Goal: Use online tool/utility: Utilize a website feature to perform a specific function

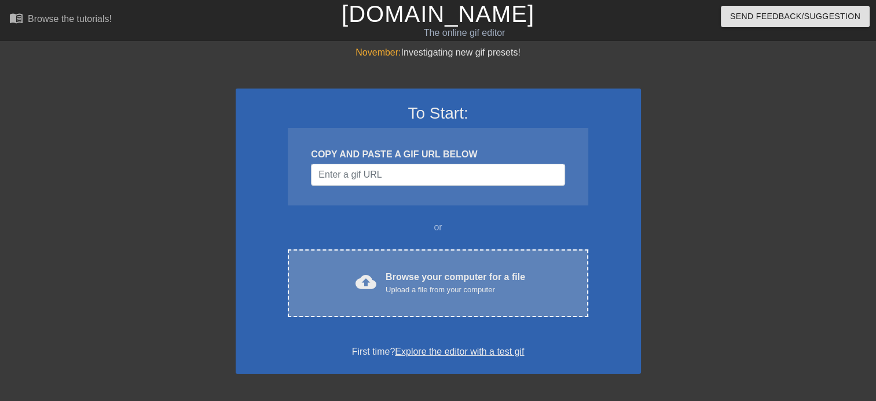
click at [422, 291] on div "Upload a file from your computer" at bounding box center [456, 290] width 140 height 12
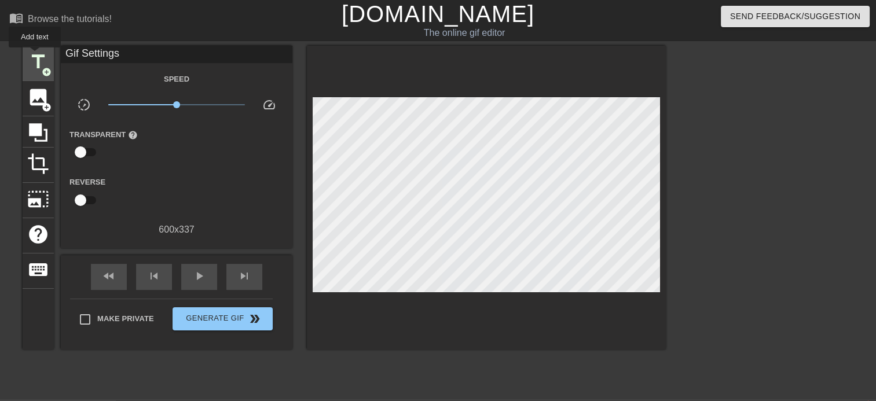
click at [35, 53] on span "title" at bounding box center [38, 62] width 22 height 22
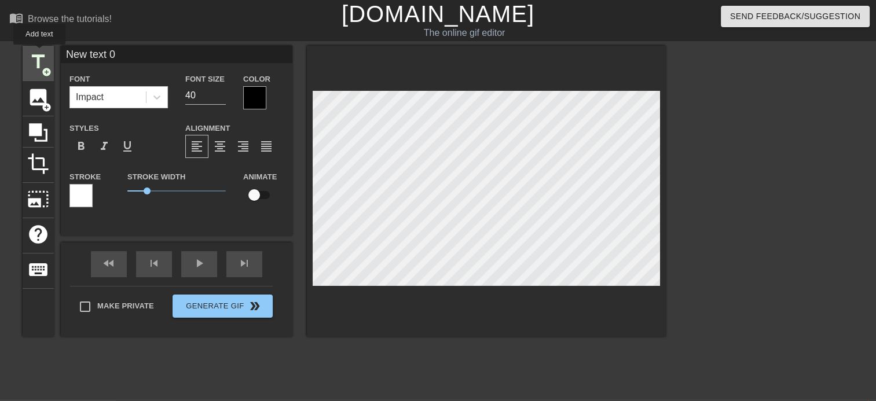
drag, startPoint x: 97, startPoint y: 53, endPoint x: 39, endPoint y: 53, distance: 57.3
click at [39, 53] on div "title add_circle image add_circle crop photo_size_select_large help keyboard Ne…" at bounding box center [344, 191] width 643 height 291
click at [274, 58] on input "It's be like [PERSON_NAME] riding a dinosaur through Time Square" at bounding box center [177, 54] width 232 height 17
type input "It's be like [PERSON_NAME] riding a dinosaur through [GEOGRAPHIC_DATA]."
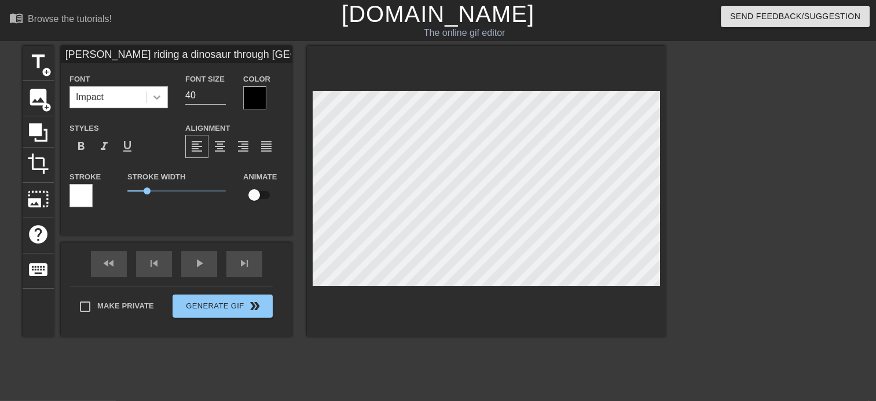
click at [157, 100] on icon at bounding box center [157, 97] width 12 height 12
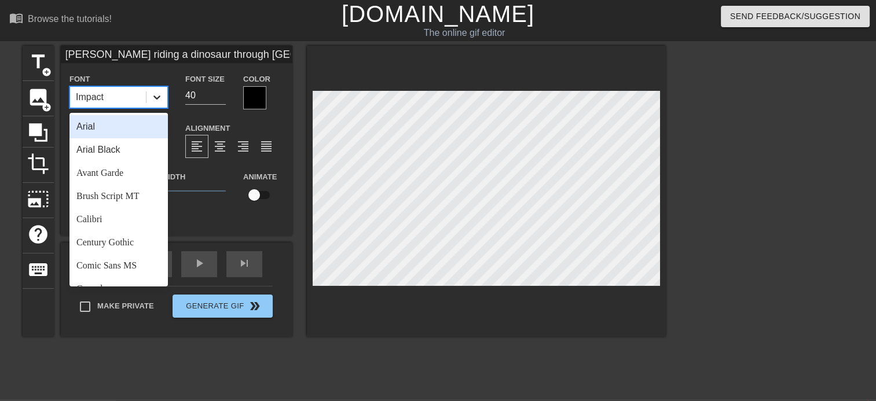
scroll to position [0, 0]
click at [207, 97] on input "40" at bounding box center [205, 95] width 41 height 19
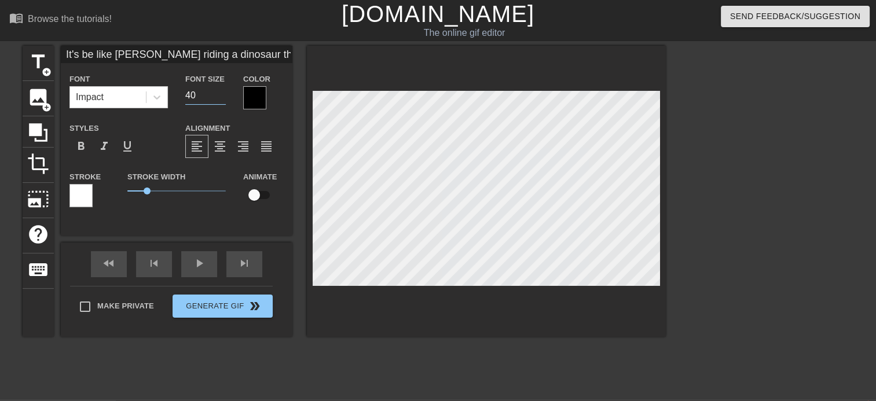
drag, startPoint x: 204, startPoint y: 97, endPoint x: 182, endPoint y: 93, distance: 22.3
click at [181, 93] on div "Font Size 40" at bounding box center [206, 91] width 58 height 38
type input "20"
drag, startPoint x: 141, startPoint y: 189, endPoint x: 103, endPoint y: 189, distance: 38.2
click at [103, 189] on div "Stroke Stroke Width 0 Animate" at bounding box center [177, 194] width 232 height 48
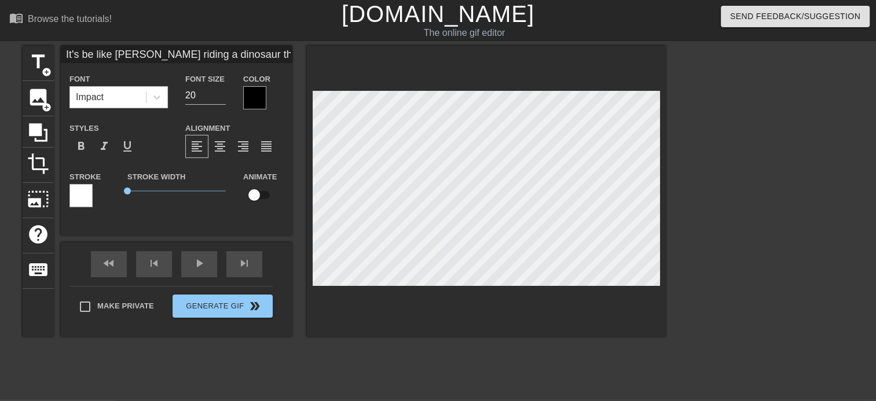
click at [251, 107] on div at bounding box center [254, 97] width 23 height 23
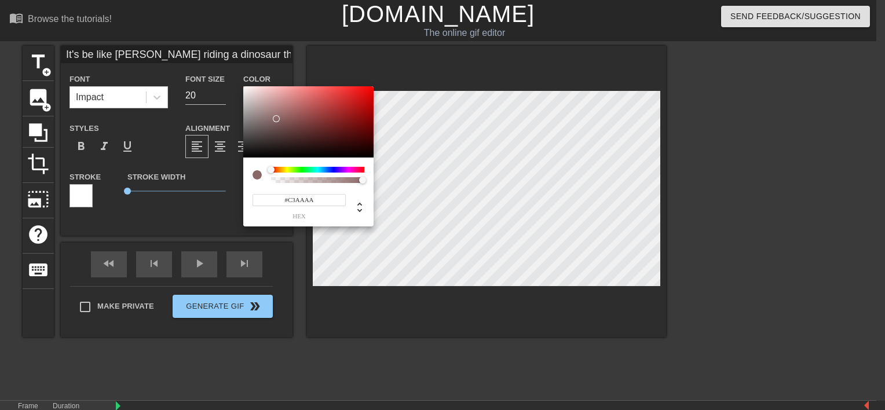
type input "#FFFFFF"
drag, startPoint x: 277, startPoint y: 120, endPoint x: 211, endPoint y: 69, distance: 83.5
click at [211, 69] on div "#FFFFFF hex" at bounding box center [442, 205] width 885 height 410
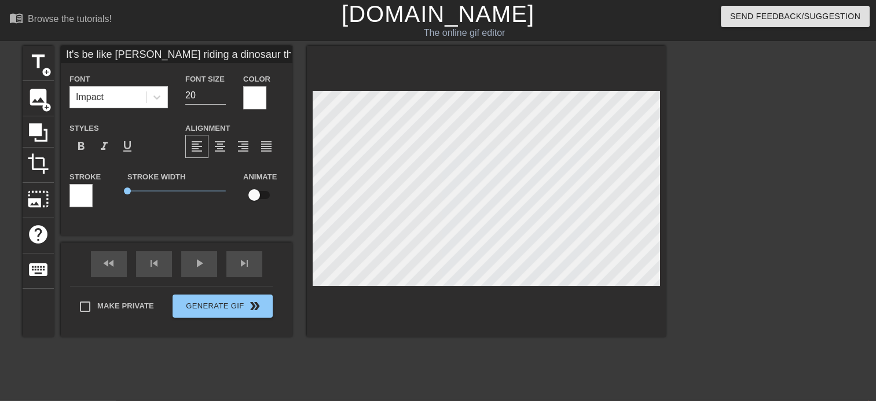
click at [79, 56] on input "It's be like [PERSON_NAME] riding a dinosaur through [GEOGRAPHIC_DATA]." at bounding box center [177, 54] width 232 height 17
click at [155, 57] on input "It'd be like [PERSON_NAME] riding a dinosaur through [GEOGRAPHIC_DATA]." at bounding box center [177, 54] width 232 height 17
click at [188, 57] on input "It'd be like [PERSON_NAME] riding a dinosaur through [GEOGRAPHIC_DATA]." at bounding box center [177, 54] width 232 height 17
click at [47, 65] on span "title" at bounding box center [38, 62] width 22 height 22
type input "New text 1"
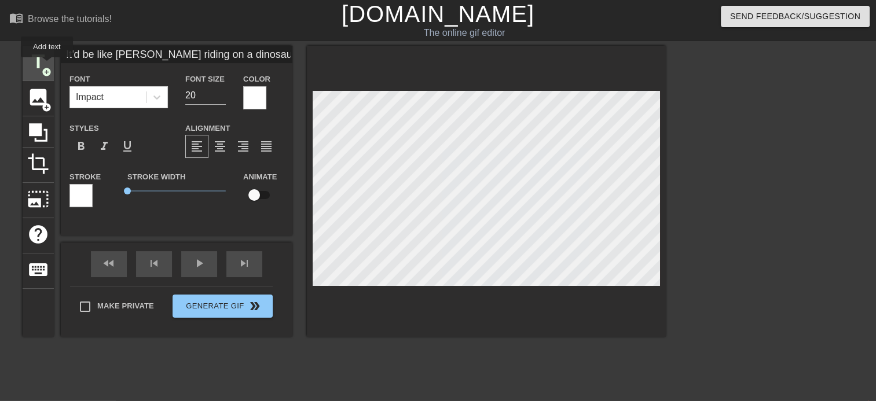
type input "40"
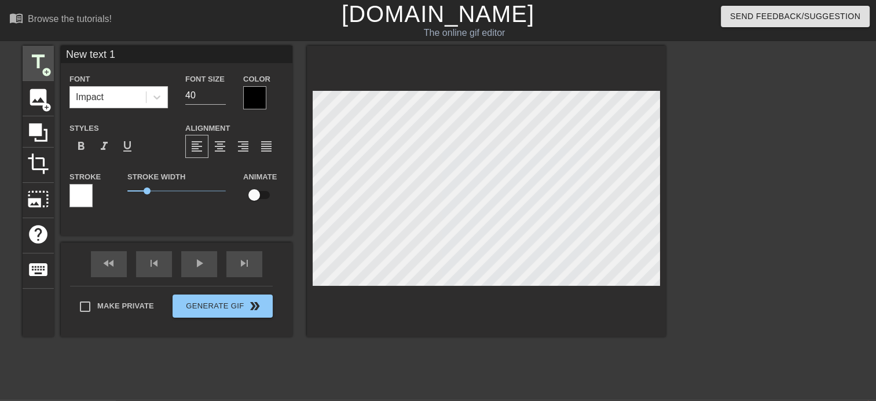
drag, startPoint x: 124, startPoint y: 56, endPoint x: 43, endPoint y: 56, distance: 81.6
click at [43, 56] on div "title add_circle image add_circle crop photo_size_select_large help keyboard Ne…" at bounding box center [344, 191] width 643 height 291
type input "People would notice."
click at [255, 99] on div at bounding box center [254, 97] width 23 height 23
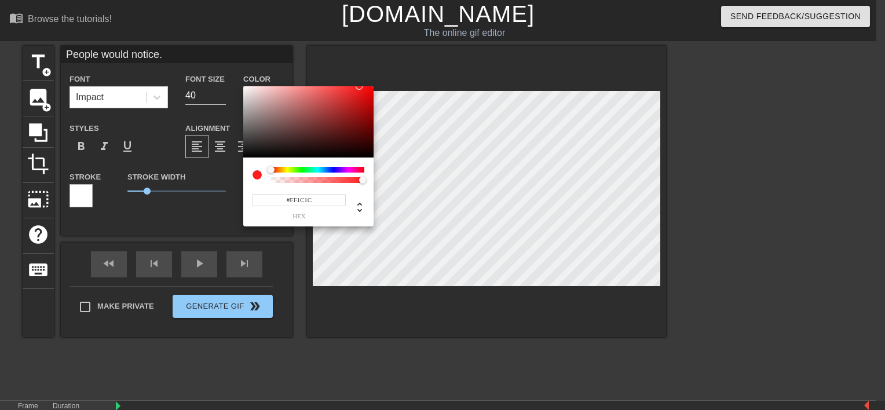
type input "#FFFFFF"
drag, startPoint x: 258, startPoint y: 107, endPoint x: 201, endPoint y: 64, distance: 71.1
click at [201, 64] on div "#FFFFFF hex" at bounding box center [442, 205] width 885 height 410
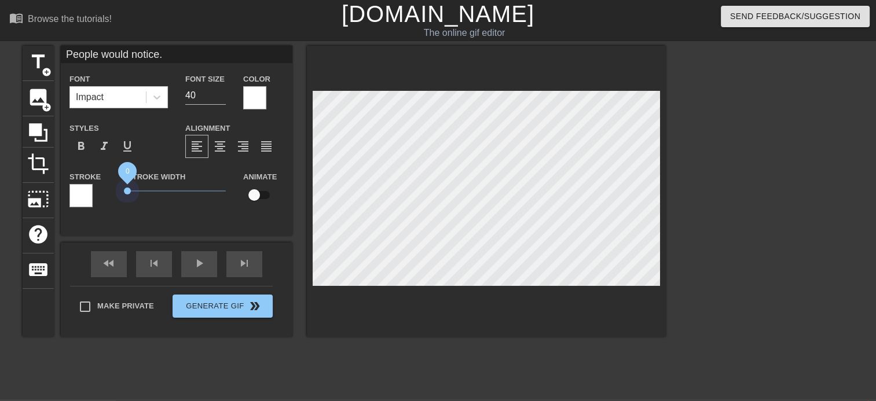
drag, startPoint x: 144, startPoint y: 188, endPoint x: 72, endPoint y: 190, distance: 72.4
click at [72, 190] on div "Stroke Stroke Width 0 Animate" at bounding box center [177, 194] width 232 height 48
type input "It'd be like [PERSON_NAME] riding on a dinosaur through [GEOGRAPHIC_DATA]."
type input "20"
drag, startPoint x: 204, startPoint y: 100, endPoint x: 192, endPoint y: 100, distance: 12.7
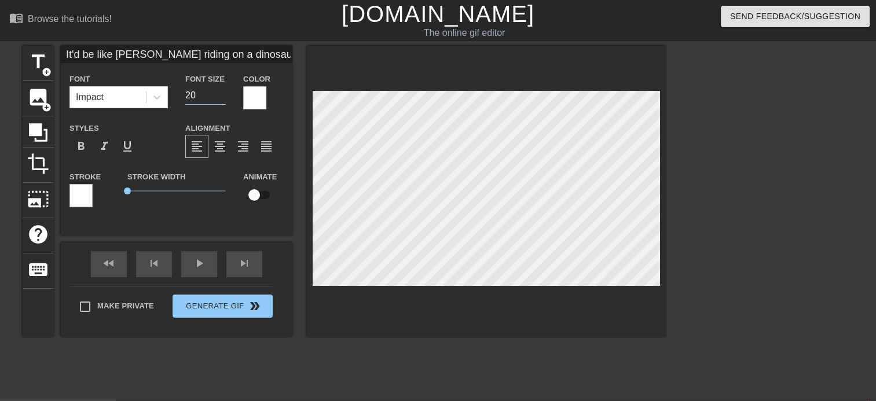
click at [192, 100] on input "20" at bounding box center [205, 95] width 41 height 19
drag, startPoint x: 195, startPoint y: 96, endPoint x: 184, endPoint y: 97, distance: 11.1
click at [184, 97] on div "Font Size 20" at bounding box center [206, 91] width 58 height 38
type input "30"
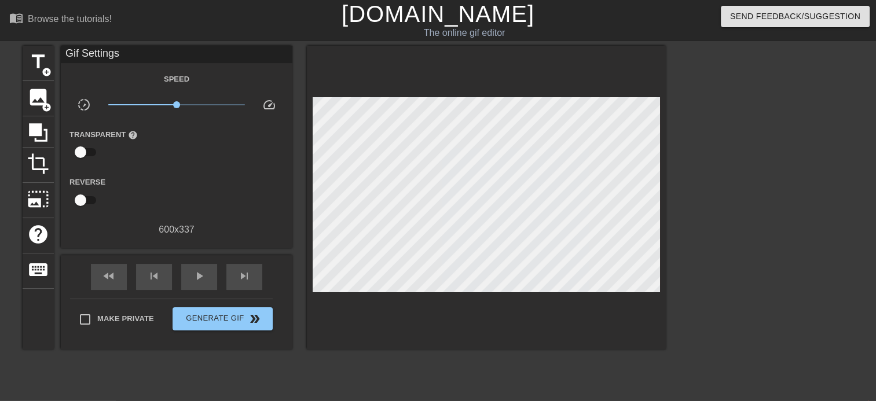
scroll to position [1, 10]
drag, startPoint x: 815, startPoint y: 369, endPoint x: 792, endPoint y: 335, distance: 40.9
click at [813, 366] on div at bounding box center [767, 219] width 174 height 347
drag, startPoint x: 174, startPoint y: 106, endPoint x: -2, endPoint y: 100, distance: 176.7
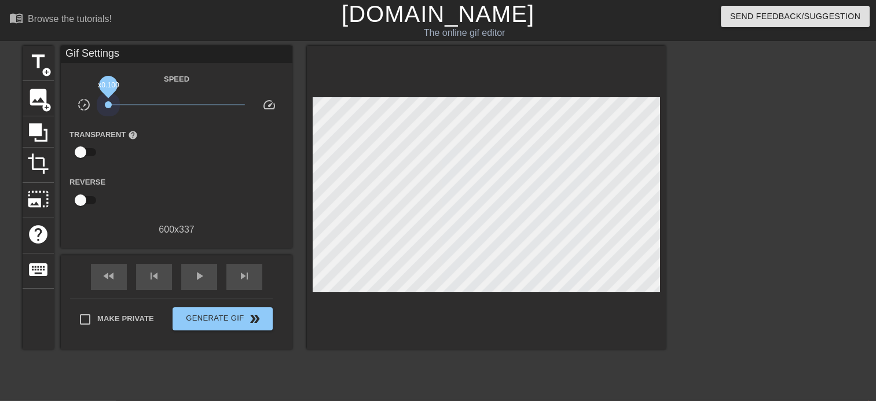
click at [0, 100] on html "menu_book Browse the tutorials! [DOMAIN_NAME] The online gif editor Send Feedba…" at bounding box center [438, 243] width 876 height 487
click at [365, 339] on div at bounding box center [486, 198] width 359 height 304
click at [273, 370] on div "title add_circle image add_circle crop photo_size_select_large help keyboard Gi…" at bounding box center [344, 219] width 643 height 347
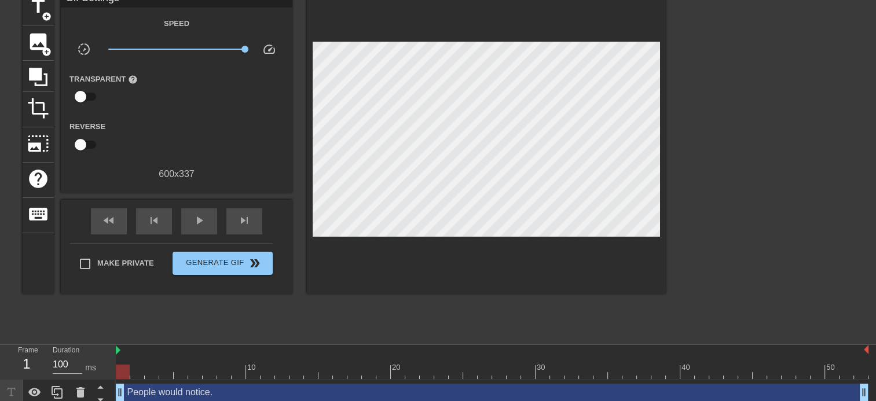
scroll to position [88, 0]
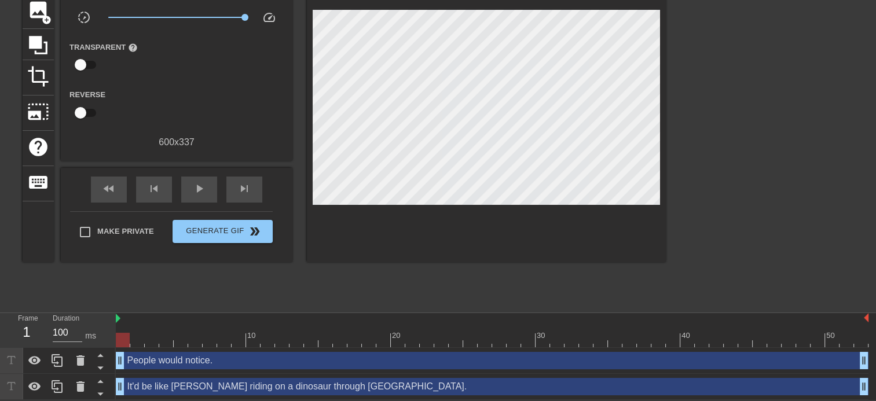
click at [207, 387] on div "It'd be like [PERSON_NAME] riding on a dinosaur through [GEOGRAPHIC_DATA]. drag…" at bounding box center [492, 386] width 753 height 17
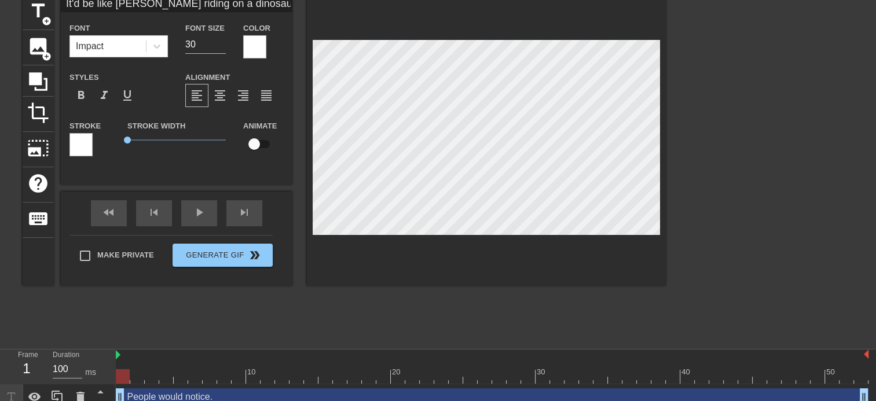
scroll to position [0, 0]
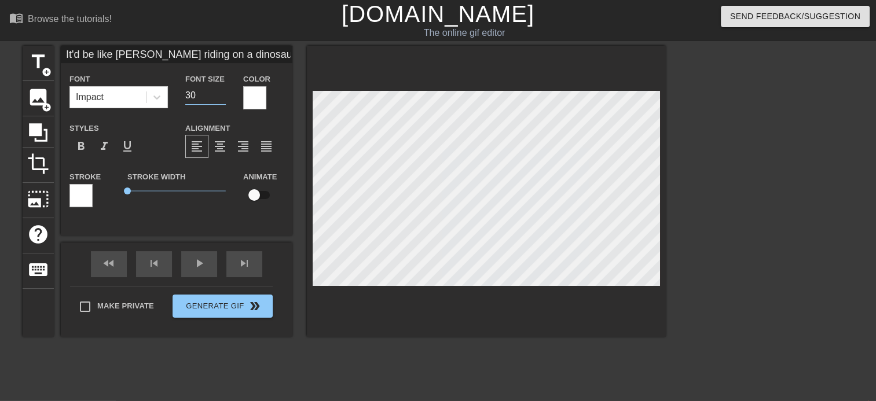
drag, startPoint x: 202, startPoint y: 95, endPoint x: 176, endPoint y: 95, distance: 26.1
click at [176, 95] on div "Font Impact Font Size 30 Color" at bounding box center [177, 91] width 232 height 38
type input "20"
drag, startPoint x: 197, startPoint y: 90, endPoint x: 186, endPoint y: 93, distance: 11.2
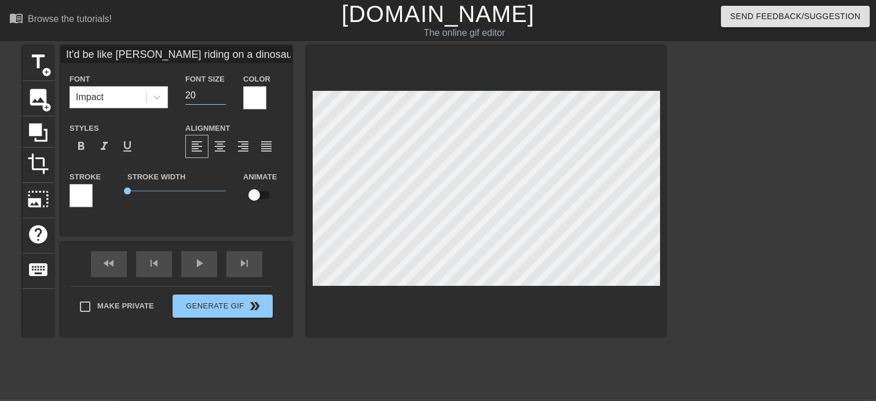
click at [186, 93] on input "20" at bounding box center [205, 95] width 41 height 19
type input "30"
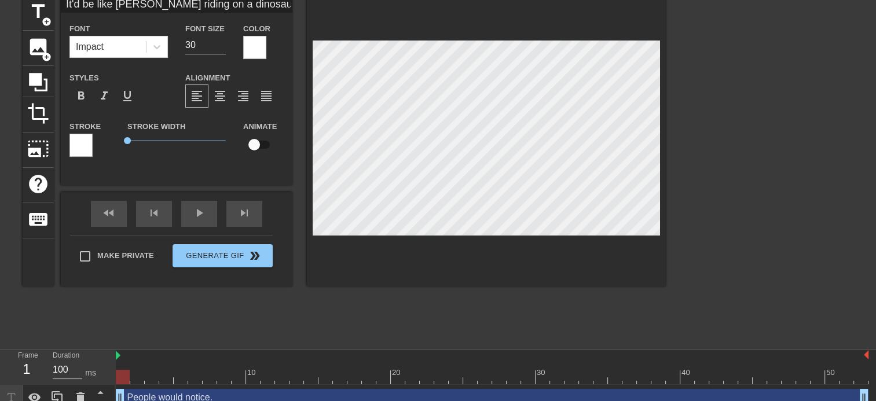
scroll to position [88, 0]
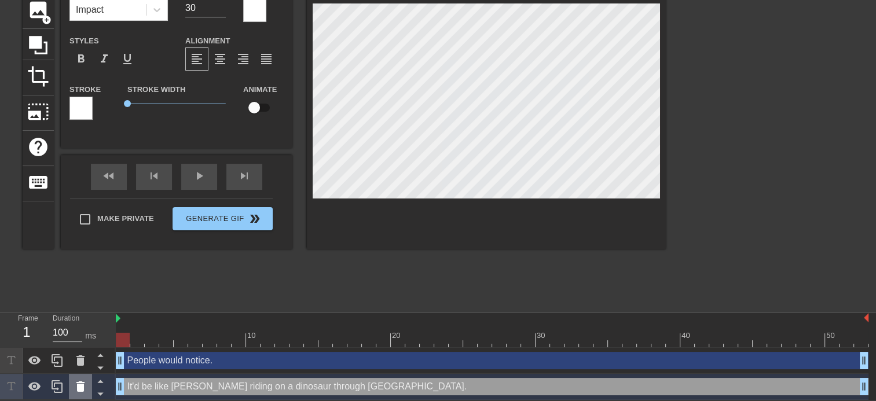
click at [79, 390] on icon at bounding box center [80, 387] width 8 height 10
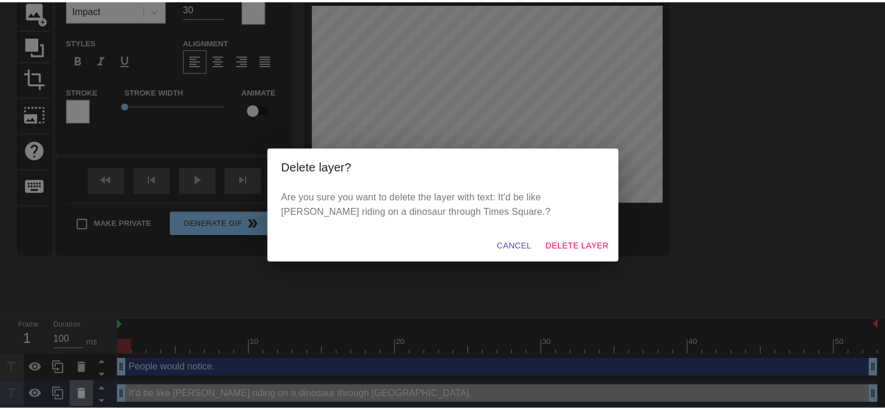
scroll to position [79, 0]
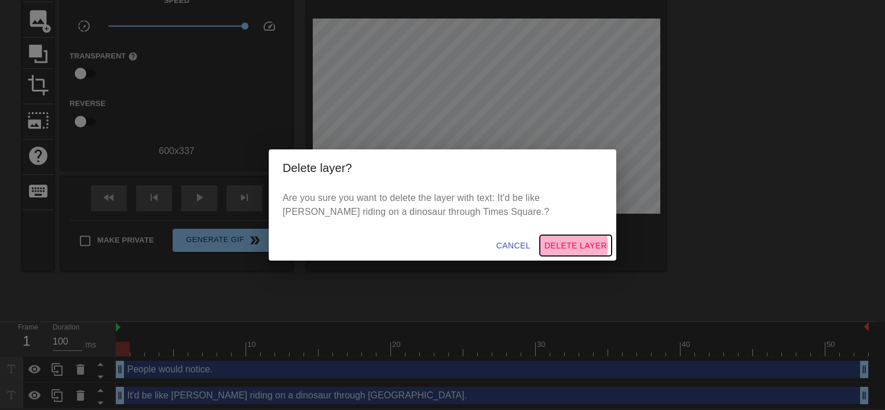
click at [574, 245] on span "Delete Layer" at bounding box center [575, 246] width 63 height 14
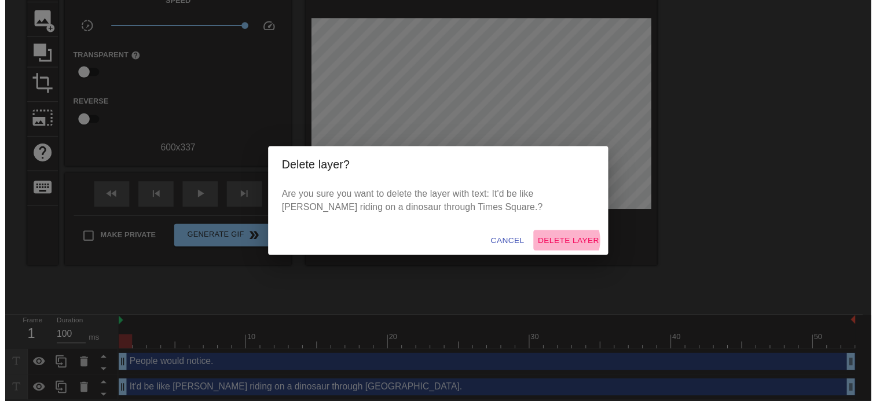
scroll to position [63, 0]
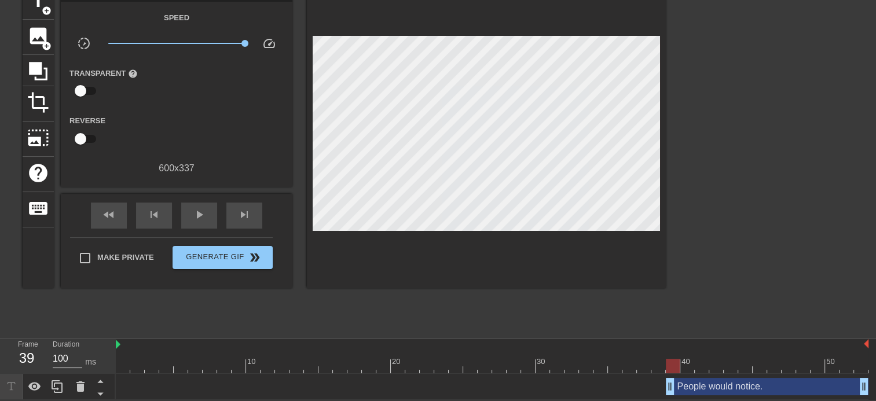
drag, startPoint x: 121, startPoint y: 387, endPoint x: 674, endPoint y: 387, distance: 552.9
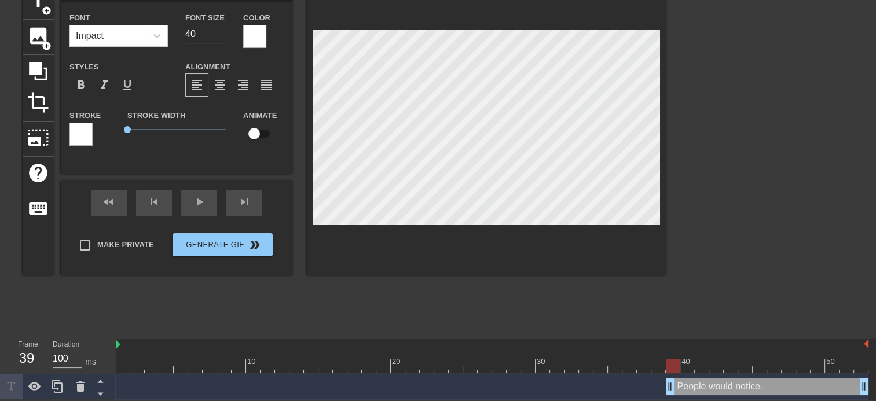
drag, startPoint x: 199, startPoint y: 32, endPoint x: 173, endPoint y: 36, distance: 26.9
click at [173, 36] on div "Font Impact Font Size 40 Color" at bounding box center [177, 29] width 232 height 38
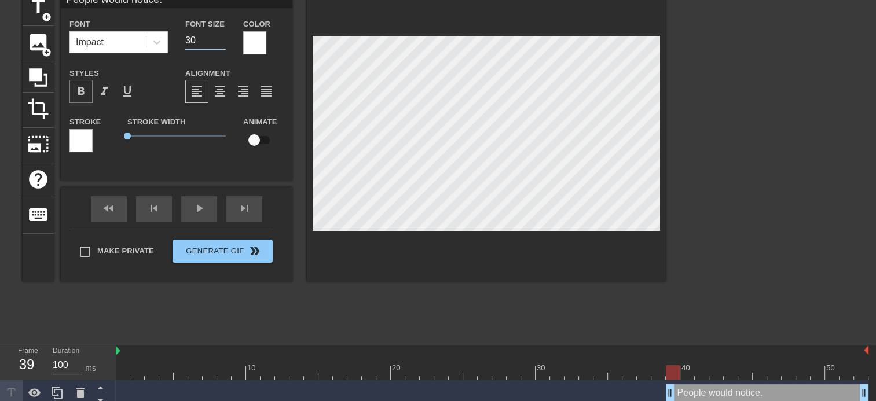
scroll to position [0, 0]
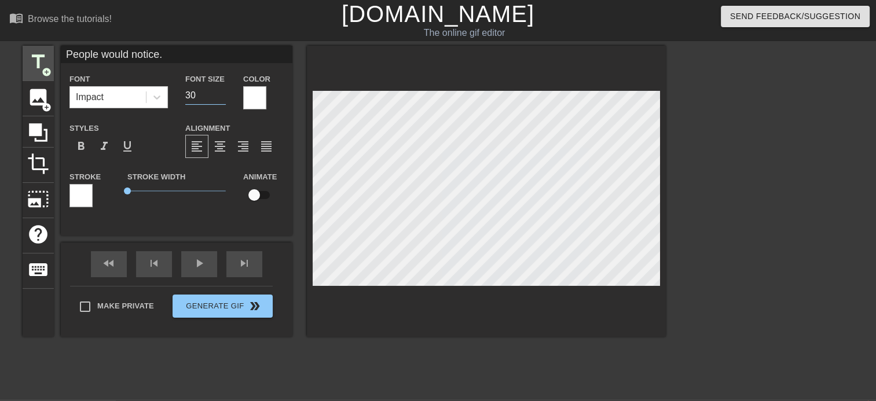
type input "30"
click at [43, 63] on span "title" at bounding box center [38, 62] width 22 height 22
type input "New text 2"
type input "40"
drag, startPoint x: 112, startPoint y: 58, endPoint x: 65, endPoint y: 58, distance: 47.5
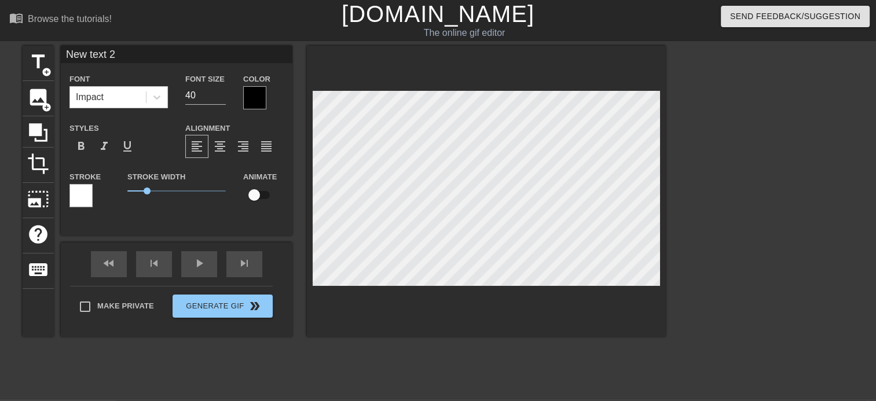
click at [65, 58] on input "New text 2" at bounding box center [177, 54] width 232 height 17
type input "It'd be like [PERSON_NAME] riding"
drag, startPoint x: 200, startPoint y: 92, endPoint x: 157, endPoint y: 99, distance: 43.4
click at [157, 99] on div "Font Impact Font Size 40 Color" at bounding box center [177, 91] width 232 height 38
type input "20"
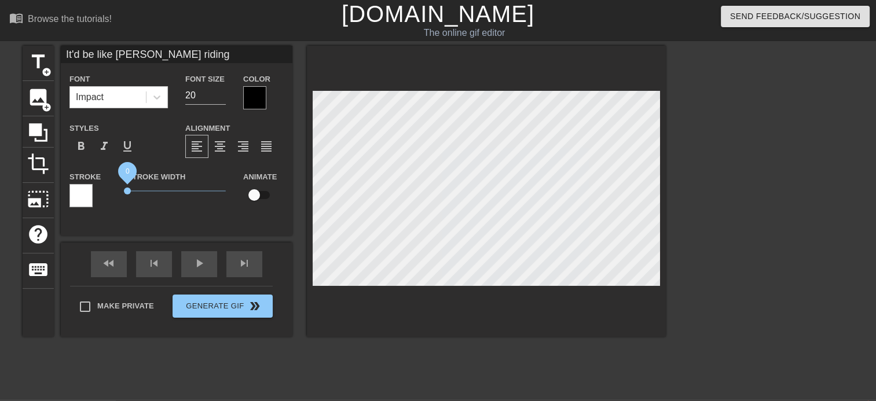
drag, startPoint x: 148, startPoint y: 193, endPoint x: 98, endPoint y: 199, distance: 49.5
click at [98, 199] on div "Stroke Stroke Width 0 Animate" at bounding box center [177, 194] width 232 height 48
click at [262, 107] on div at bounding box center [254, 97] width 23 height 23
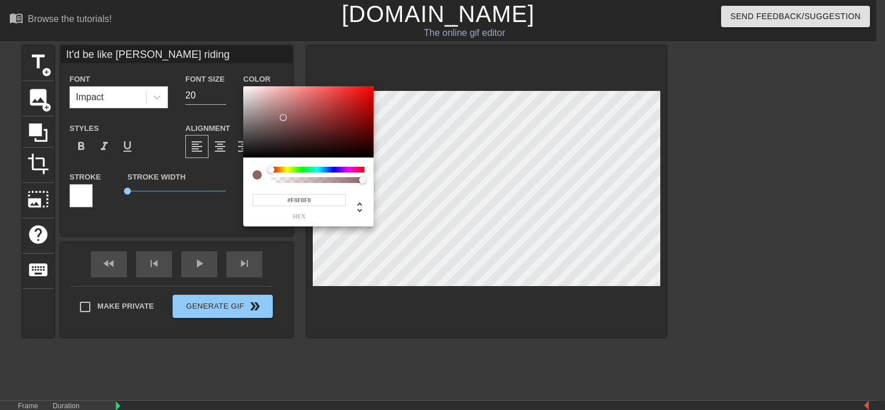
type input "#FFFFFF"
drag, startPoint x: 283, startPoint y: 118, endPoint x: 190, endPoint y: 67, distance: 105.9
click at [190, 67] on div "#FFFFFF hex" at bounding box center [442, 205] width 885 height 410
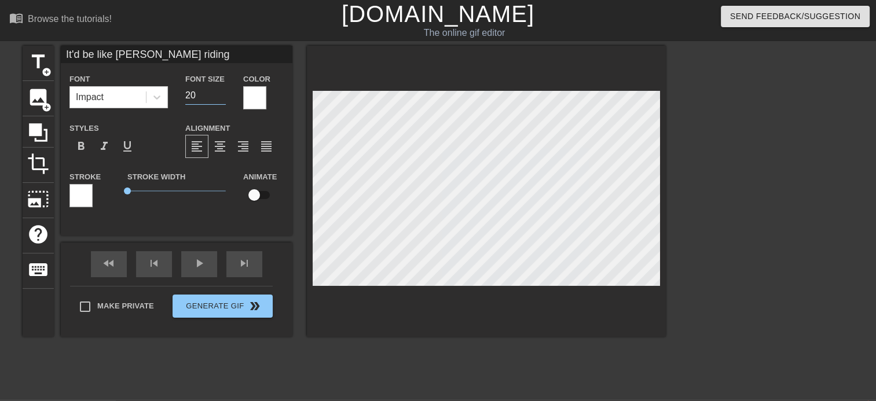
drag, startPoint x: 207, startPoint y: 92, endPoint x: 191, endPoint y: 96, distance: 16.1
click at [191, 96] on input "20" at bounding box center [205, 95] width 41 height 19
type input "25"
click at [197, 59] on input "It'd be like [PERSON_NAME] riding" at bounding box center [177, 54] width 232 height 17
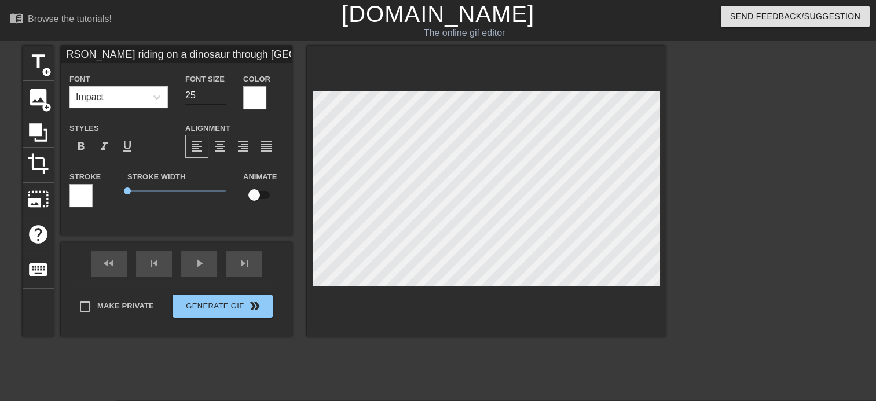
type input "It'd be like [PERSON_NAME] riding on a dinosaur through [GEOGRAPHIC_DATA]."
click at [221, 99] on input "24" at bounding box center [205, 95] width 41 height 19
click at [221, 99] on input "23" at bounding box center [205, 95] width 41 height 19
click at [221, 99] on input "22" at bounding box center [205, 95] width 41 height 19
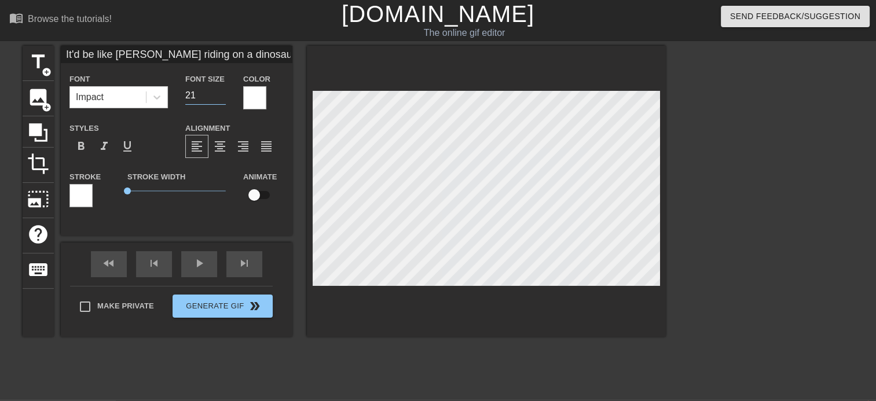
click at [221, 99] on input "21" at bounding box center [205, 95] width 41 height 19
type input "20"
click at [221, 97] on input "20" at bounding box center [205, 95] width 41 height 19
type input "People would notice."
type input "30"
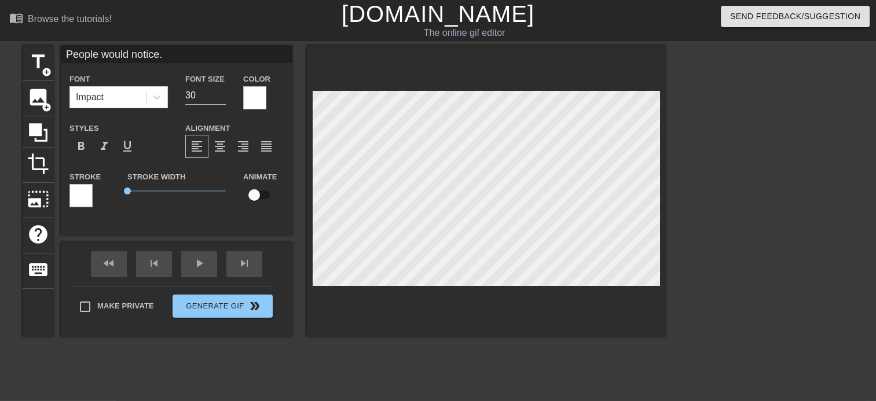
type input "It'd be like [PERSON_NAME] riding on a dinosaur through [GEOGRAPHIC_DATA]."
type input "20"
type input "People would notice."
drag, startPoint x: 200, startPoint y: 99, endPoint x: 180, endPoint y: 100, distance: 20.3
click at [176, 100] on div "Font Impact Font Size 30 Color" at bounding box center [177, 91] width 232 height 38
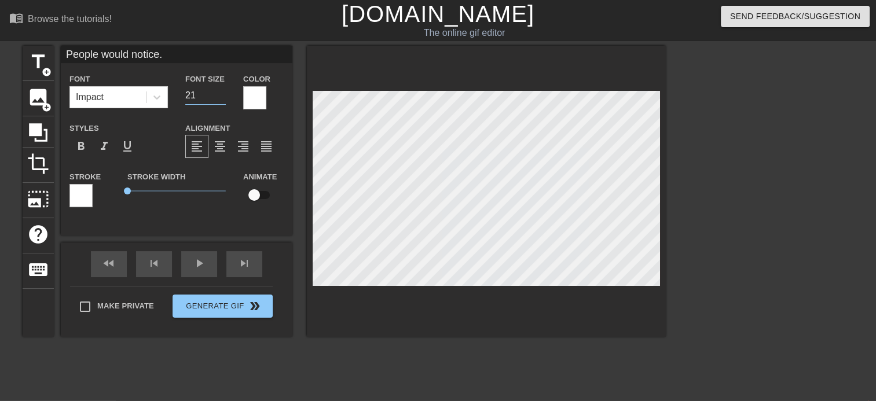
type input "21"
click at [222, 91] on input "21" at bounding box center [205, 95] width 41 height 19
type input "It'd be like [PERSON_NAME] riding on a dinosaur through [GEOGRAPHIC_DATA]."
type input "21"
click at [221, 89] on input "21" at bounding box center [205, 95] width 41 height 19
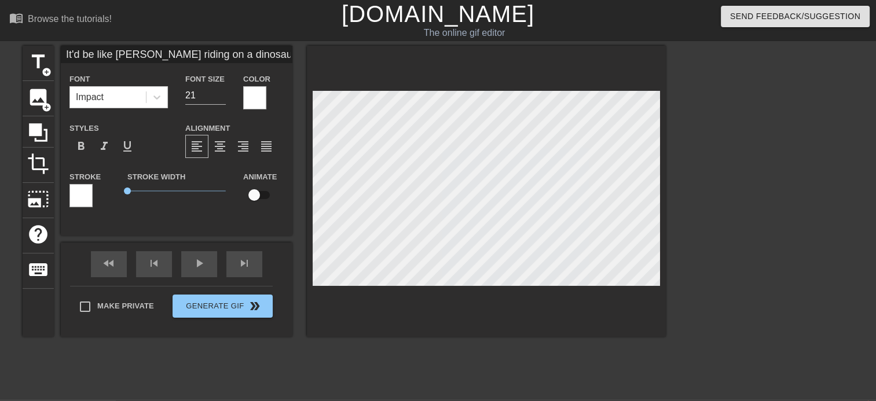
type input "People would notice."
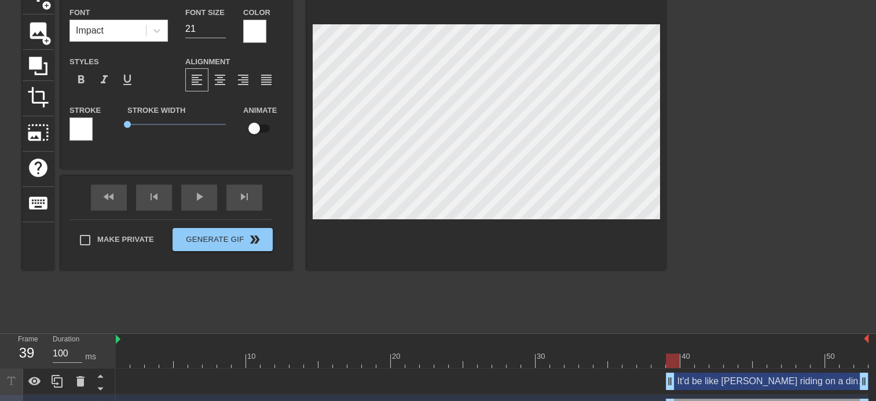
scroll to position [88, 0]
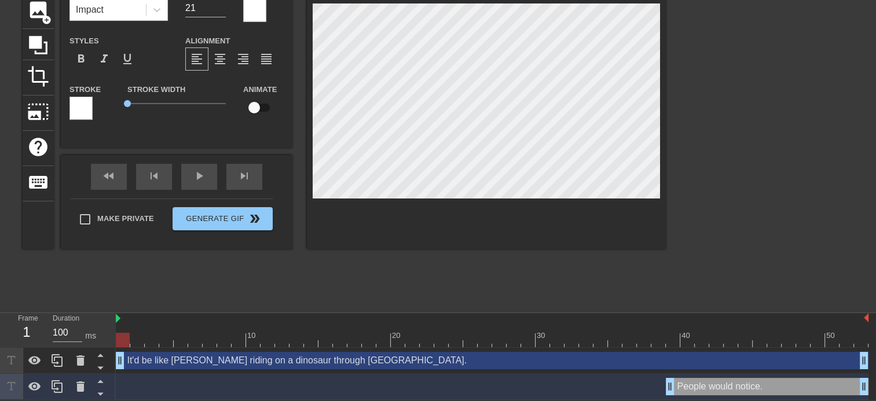
drag, startPoint x: 670, startPoint y: 358, endPoint x: -2, endPoint y: 292, distance: 675.4
click at [0, 292] on html "menu_book Browse the tutorials! [DOMAIN_NAME] The online gif editor Send Feedba…" at bounding box center [438, 156] width 876 height 487
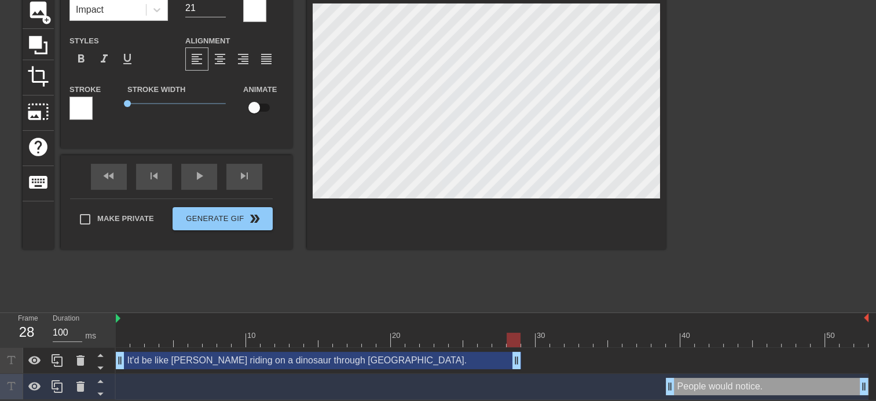
drag, startPoint x: 864, startPoint y: 361, endPoint x: 516, endPoint y: 363, distance: 347.9
click at [628, 359] on div "It'd be like [PERSON_NAME] riding on a dinosaur through [GEOGRAPHIC_DATA]. drag…" at bounding box center [492, 360] width 753 height 17
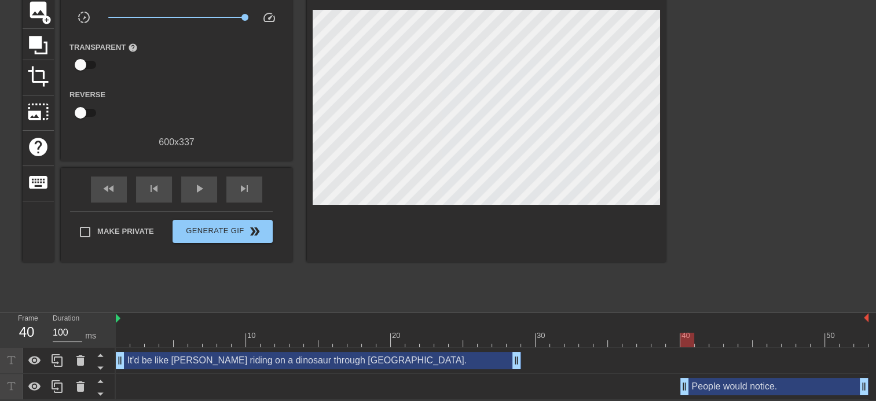
drag, startPoint x: 672, startPoint y: 389, endPoint x: 664, endPoint y: 386, distance: 8.3
click at [684, 400] on html "menu_book Browse the tutorials! [DOMAIN_NAME] The online gif editor Send Feedba…" at bounding box center [438, 156] width 876 height 487
click at [197, 186] on span "play_arrow" at bounding box center [199, 189] width 14 height 14
click at [197, 186] on span "pause" at bounding box center [199, 189] width 14 height 14
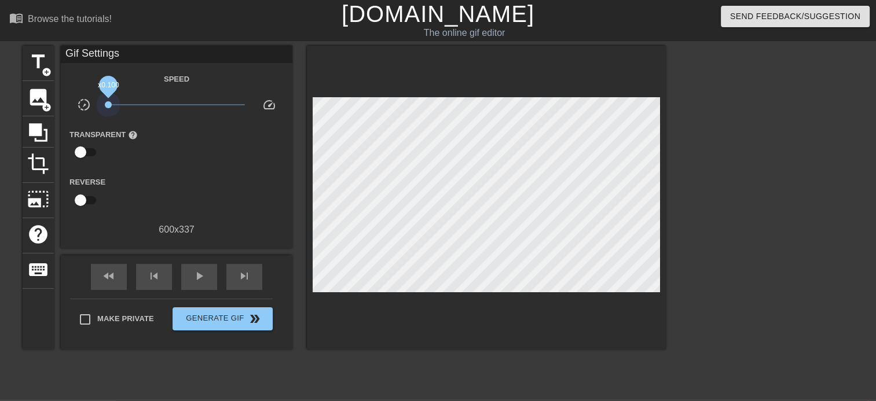
drag, startPoint x: 243, startPoint y: 107, endPoint x: -2, endPoint y: 98, distance: 245.6
click at [0, 98] on html "menu_book Browse the tutorials! [DOMAIN_NAME] The online gif editor Send Feedba…" at bounding box center [438, 243] width 876 height 487
click at [103, 102] on div "x0.100" at bounding box center [177, 107] width 155 height 18
drag, startPoint x: 107, startPoint y: 104, endPoint x: 84, endPoint y: 104, distance: 22.6
click at [84, 104] on div "slow_motion_video x0.100 speed" at bounding box center [177, 107] width 232 height 18
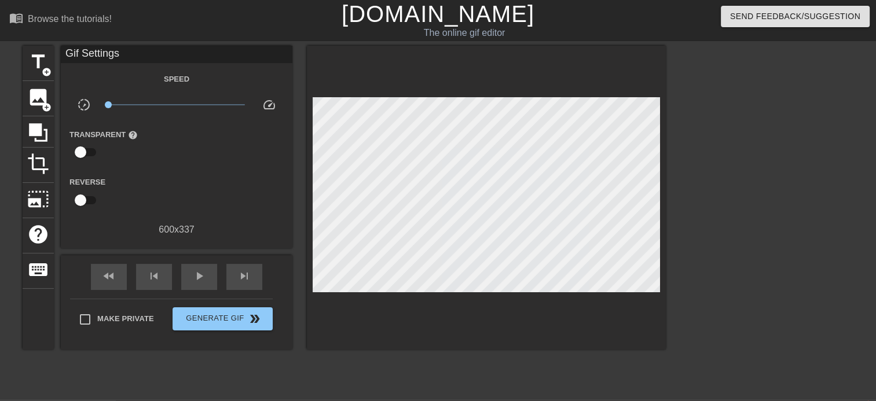
click at [179, 162] on div "Transparent help" at bounding box center [177, 145] width 232 height 36
click at [34, 74] on div "title add_circle" at bounding box center [38, 63] width 31 height 35
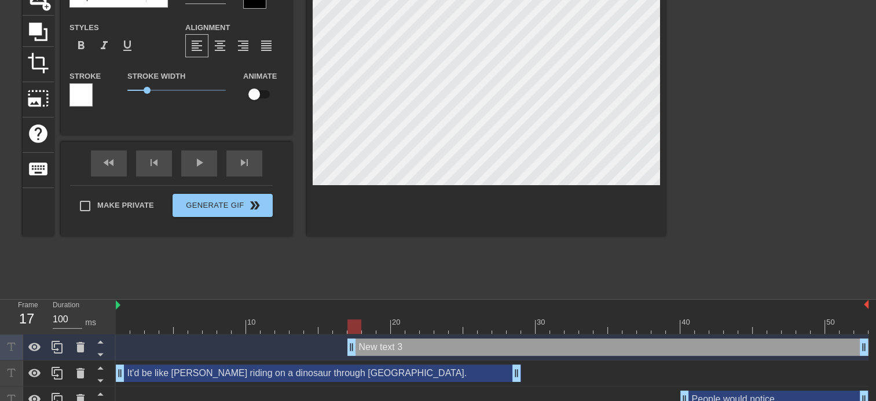
scroll to position [115, 0]
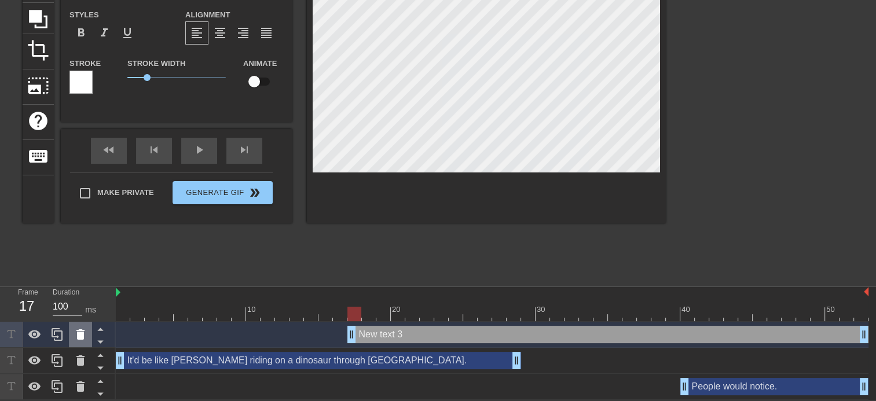
click at [86, 337] on icon at bounding box center [81, 335] width 14 height 14
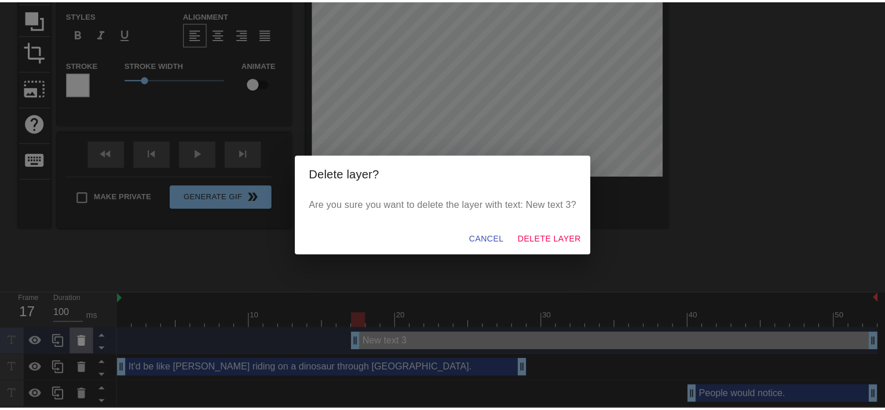
scroll to position [106, 0]
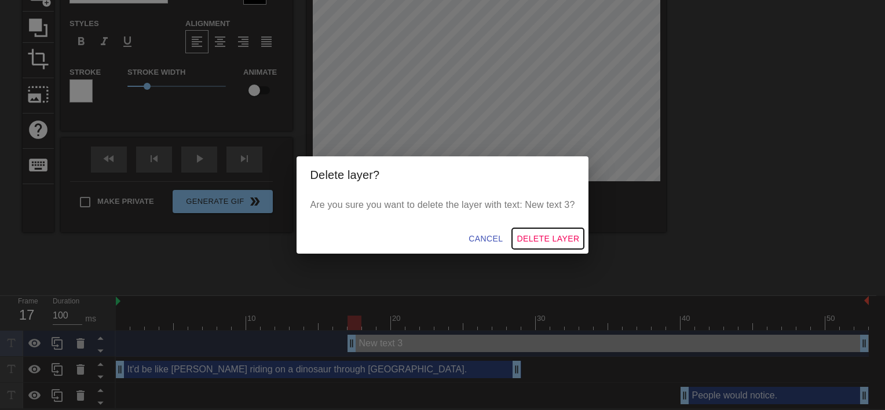
click at [551, 236] on span "Delete Layer" at bounding box center [547, 239] width 63 height 14
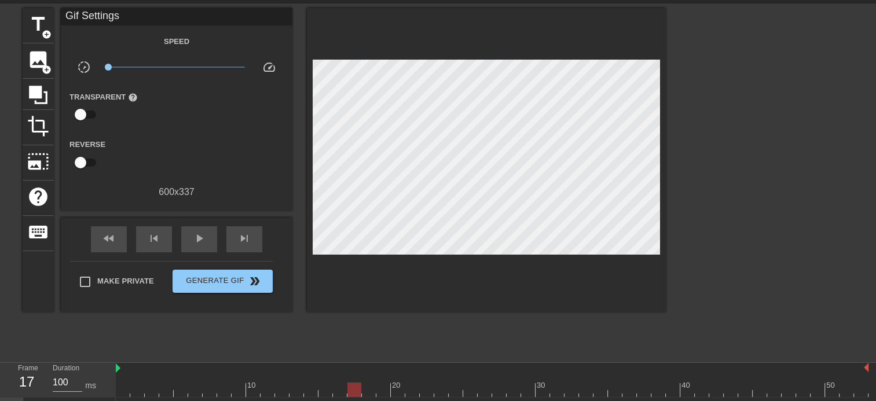
scroll to position [0, 0]
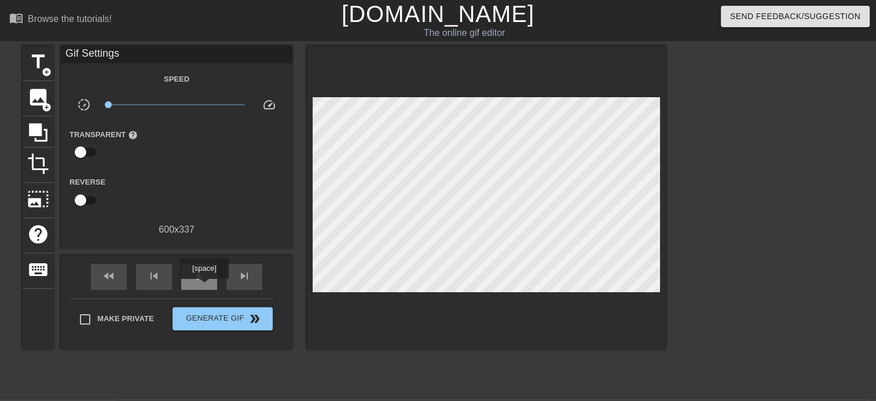
click at [204, 282] on span "play_arrow" at bounding box center [199, 276] width 14 height 14
click at [204, 282] on span "pause" at bounding box center [199, 276] width 14 height 14
drag, startPoint x: 109, startPoint y: 105, endPoint x: 148, endPoint y: 106, distance: 38.8
click at [148, 106] on span "x0.380" at bounding box center [147, 104] width 7 height 7
click at [200, 280] on span "play_arrow" at bounding box center [199, 276] width 14 height 14
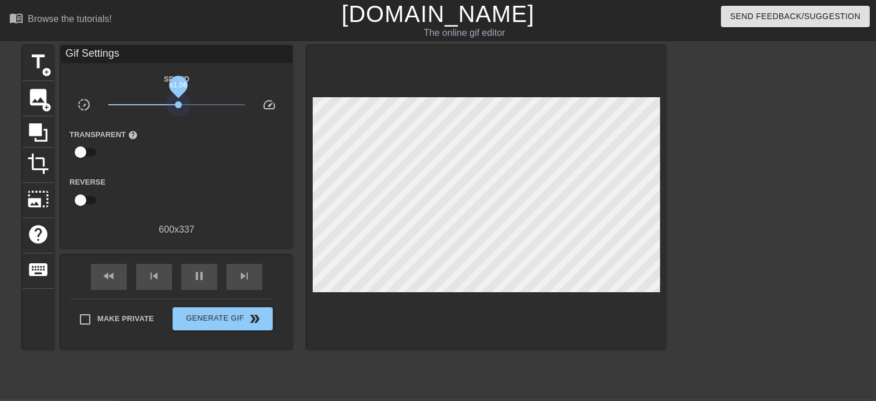
drag, startPoint x: 148, startPoint y: 105, endPoint x: 178, endPoint y: 108, distance: 30.2
click at [178, 108] on span "x1.06" at bounding box center [176, 105] width 137 height 14
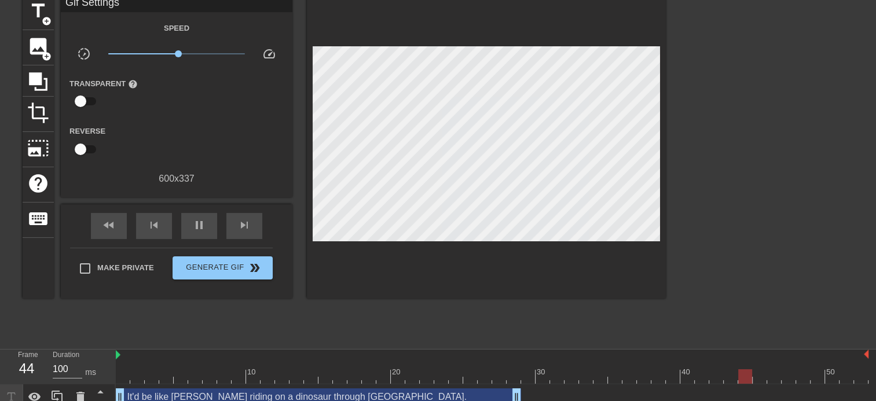
scroll to position [88, 0]
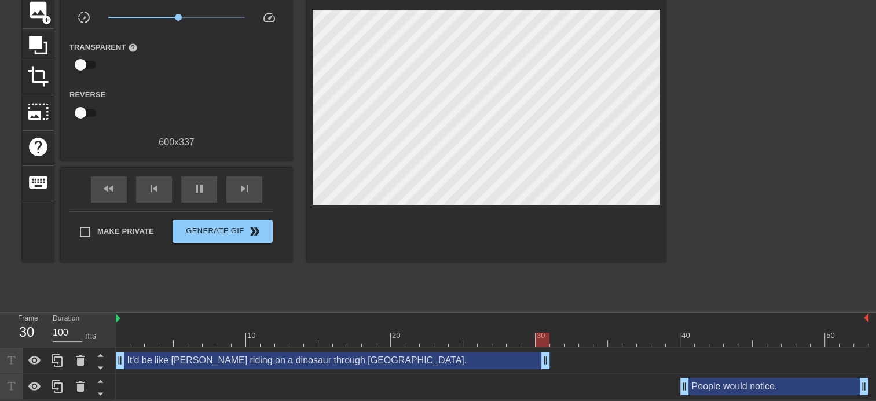
drag, startPoint x: 516, startPoint y: 364, endPoint x: 540, endPoint y: 364, distance: 23.2
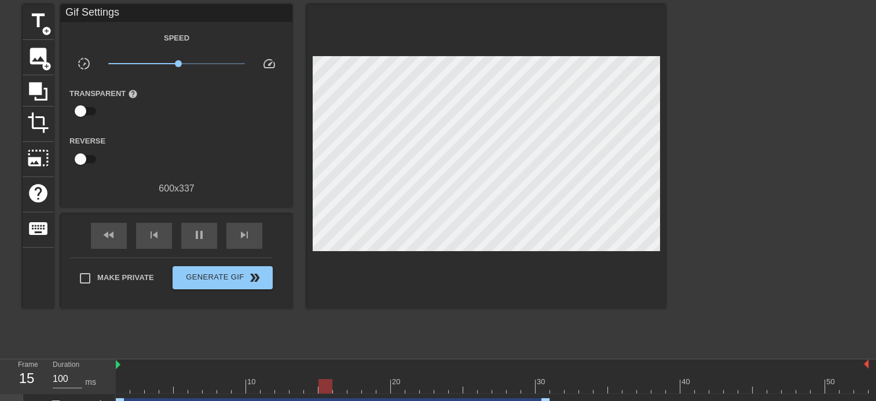
scroll to position [0, 0]
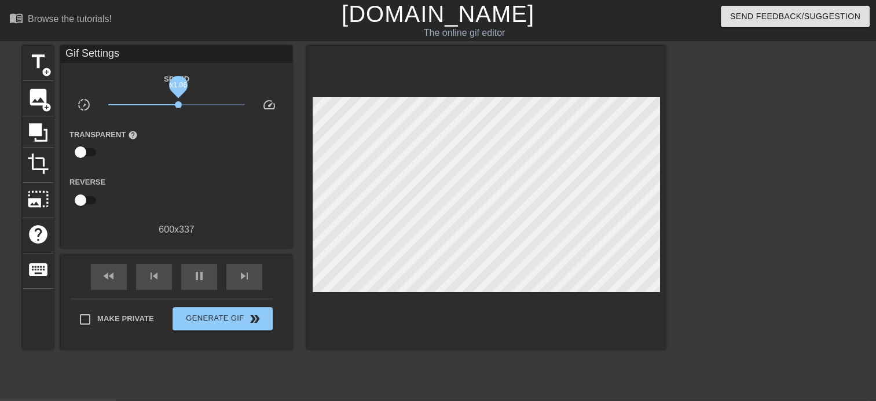
click at [178, 104] on span "x1.06" at bounding box center [178, 104] width 7 height 7
click at [206, 277] on span "pause" at bounding box center [199, 276] width 14 height 14
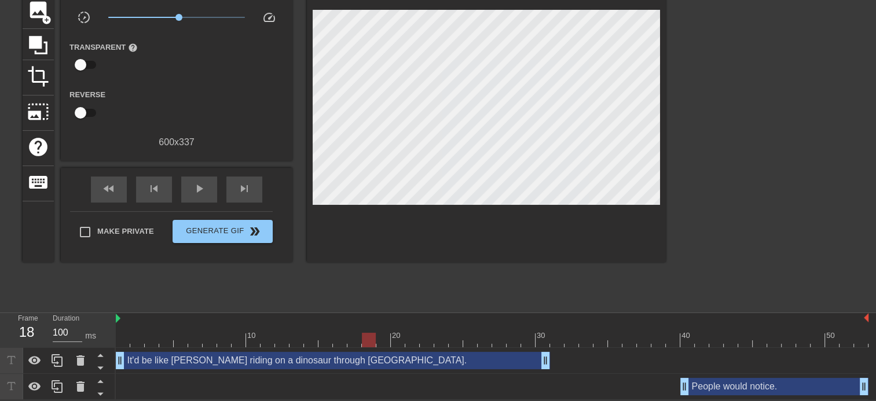
click at [255, 364] on div "It'd be like [PERSON_NAME] riding on a dinosaur through [GEOGRAPHIC_DATA]. drag…" at bounding box center [333, 360] width 434 height 17
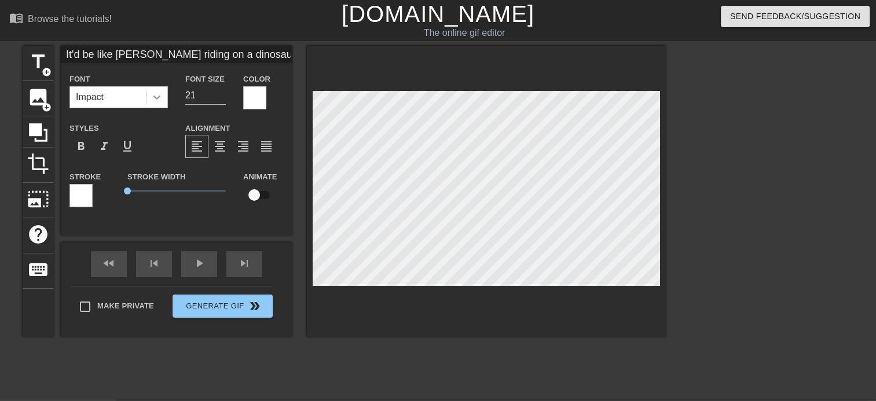
scroll to position [0, 0]
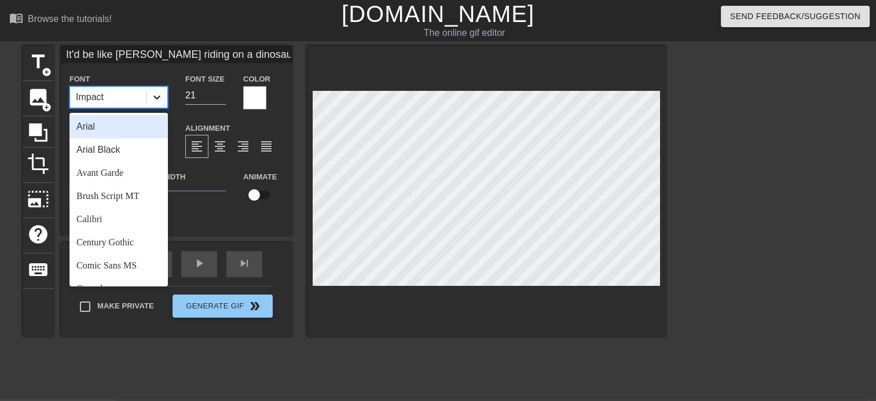
click at [155, 95] on icon at bounding box center [157, 97] width 12 height 12
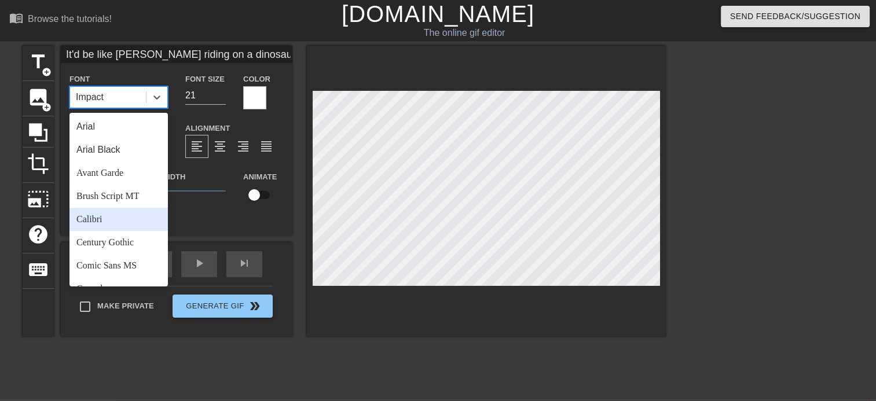
click at [100, 215] on div "Calibri" at bounding box center [118, 219] width 98 height 23
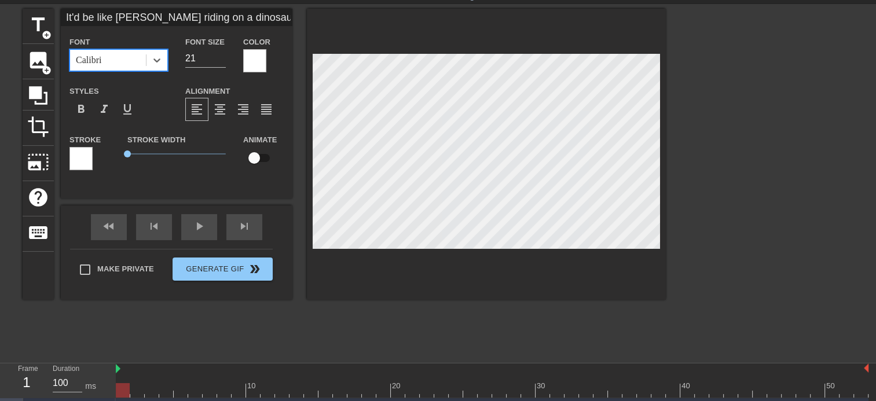
scroll to position [88, 0]
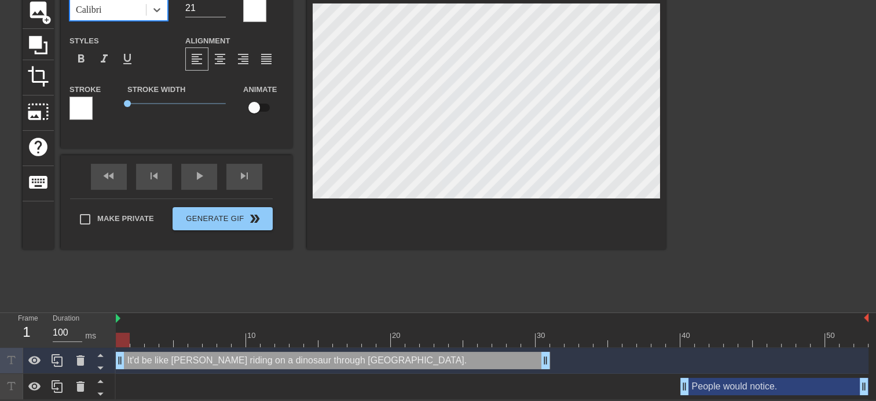
click at [750, 387] on div "People would notice. drag_handle drag_handle" at bounding box center [774, 386] width 188 height 17
type input "People would notice."
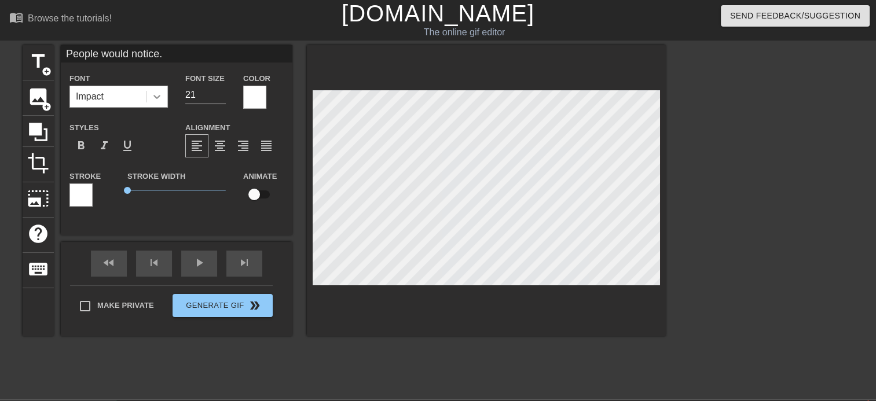
scroll to position [0, 0]
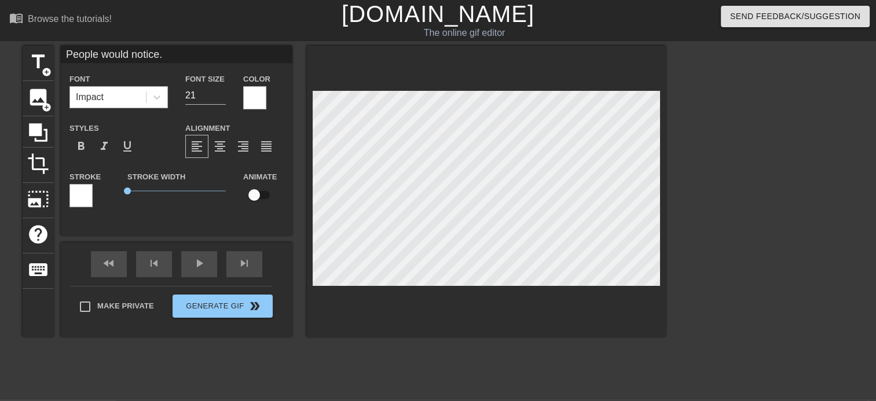
click at [102, 93] on div "Impact" at bounding box center [90, 97] width 28 height 14
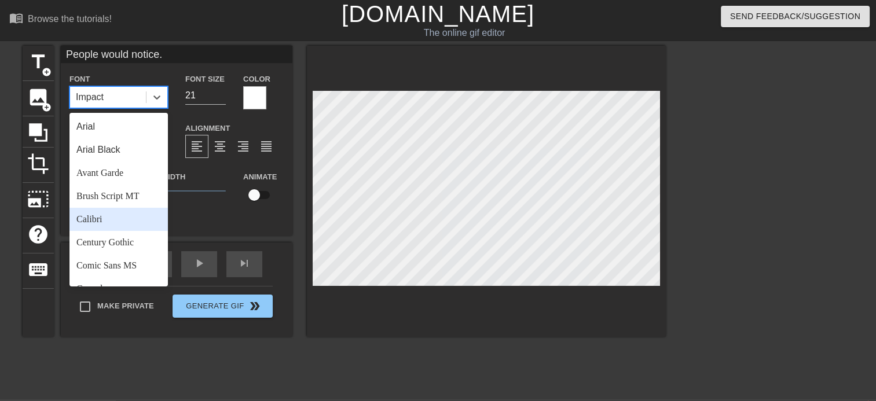
click at [100, 213] on div "Calibri" at bounding box center [118, 219] width 98 height 23
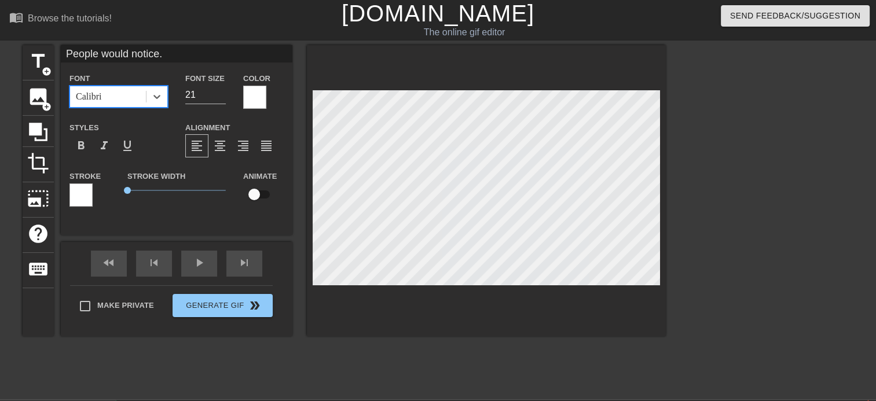
scroll to position [88, 0]
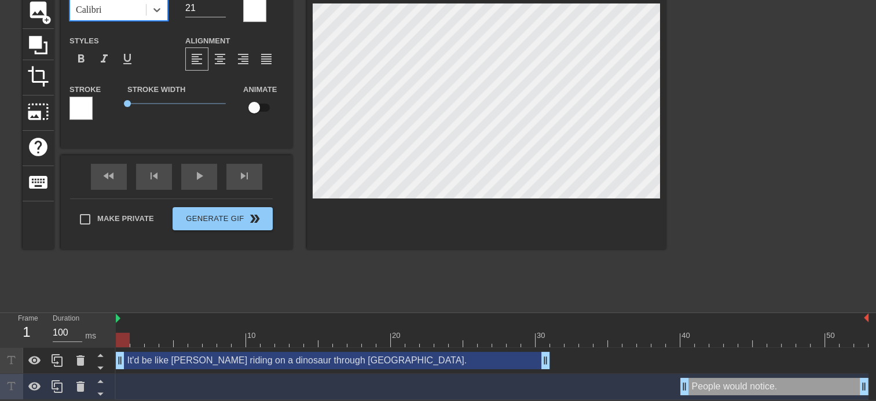
click at [122, 340] on div at bounding box center [123, 340] width 14 height 14
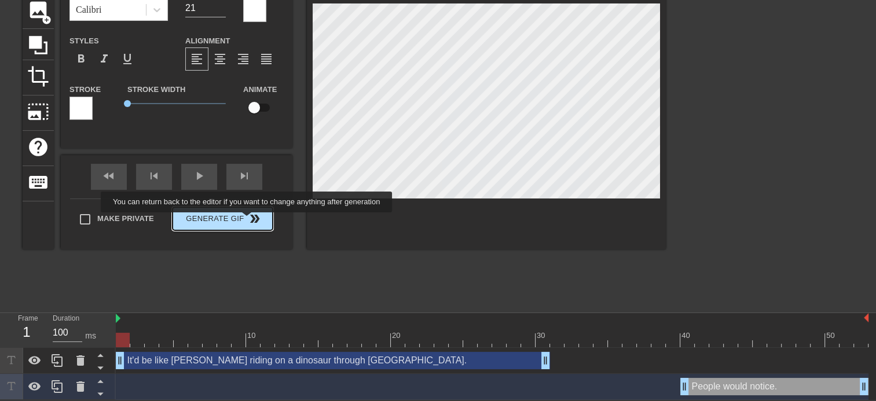
click at [248, 220] on button "Generate Gif double_arrow" at bounding box center [223, 218] width 100 height 23
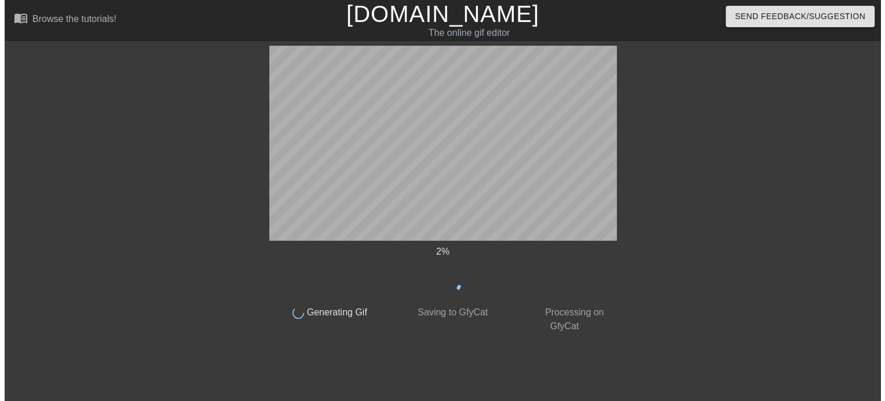
scroll to position [0, 0]
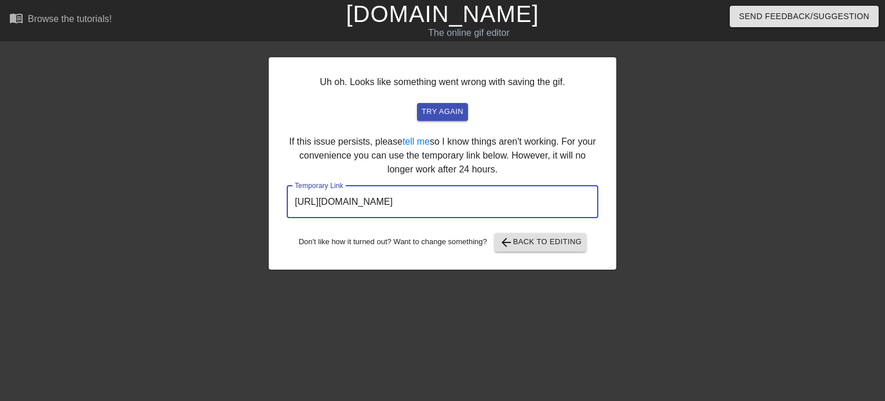
drag, startPoint x: 551, startPoint y: 206, endPoint x: 278, endPoint y: 202, distance: 272.7
click at [278, 202] on div "Uh oh. Looks like something went wrong with saving the gif. try again If this i…" at bounding box center [442, 163] width 347 height 212
